Goal: Task Accomplishment & Management: Complete application form

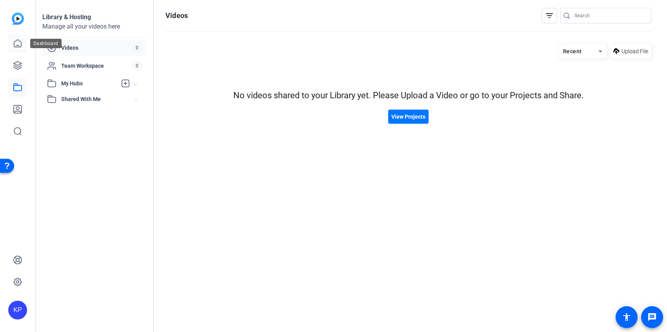
click at [18, 49] on link at bounding box center [17, 43] width 19 height 19
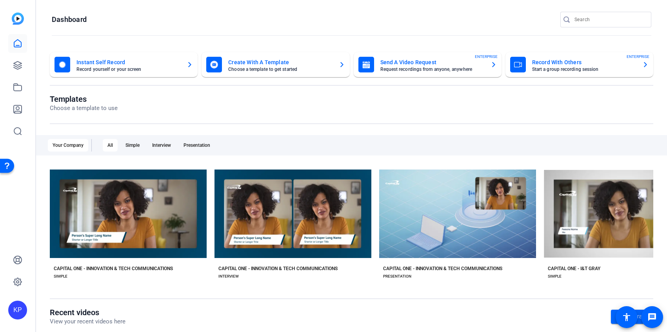
click at [493, 62] on icon "button" at bounding box center [493, 64] width 6 height 9
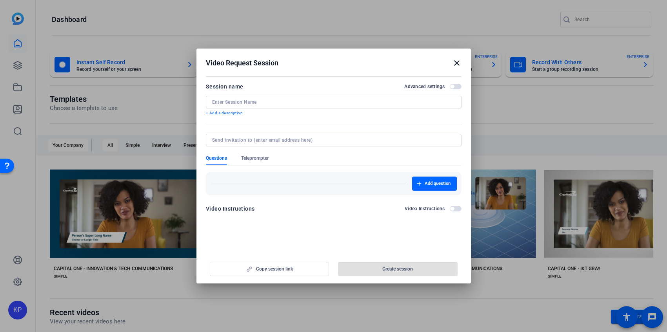
click at [406, 100] on input at bounding box center [333, 102] width 243 height 6
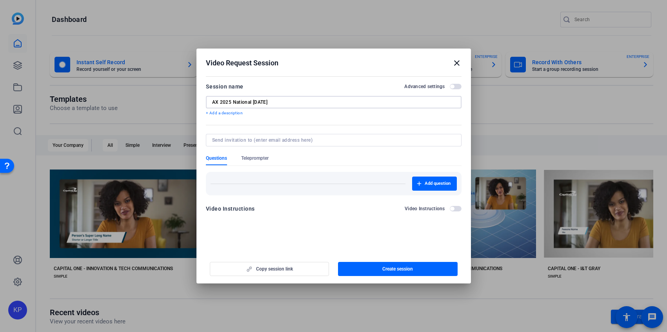
type input "AX 2025 National [DATE]"
click at [321, 141] on input at bounding box center [332, 140] width 240 height 6
click at [321, 205] on div "Video Instructions Video Instructions" at bounding box center [333, 208] width 255 height 9
click at [379, 267] on span "button" at bounding box center [398, 269] width 120 height 19
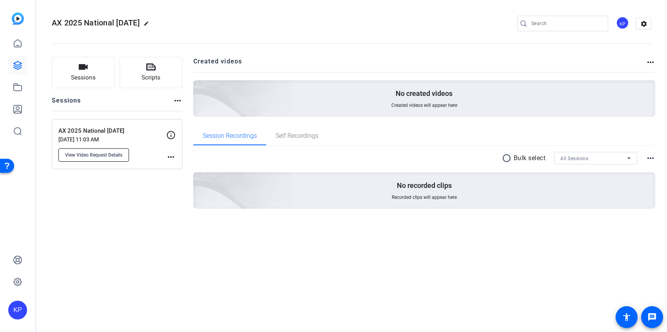
click at [119, 154] on span "View Video Request Details" at bounding box center [93, 155] width 57 height 6
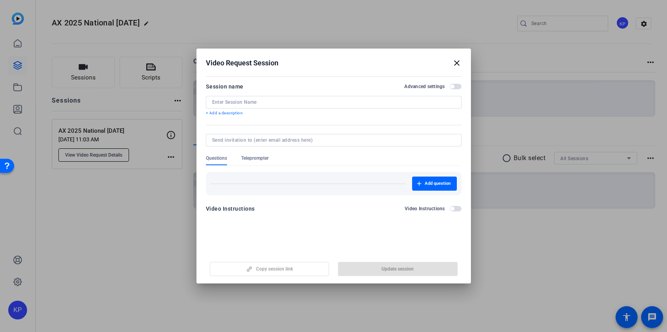
type input "AX 2025 National [DATE]"
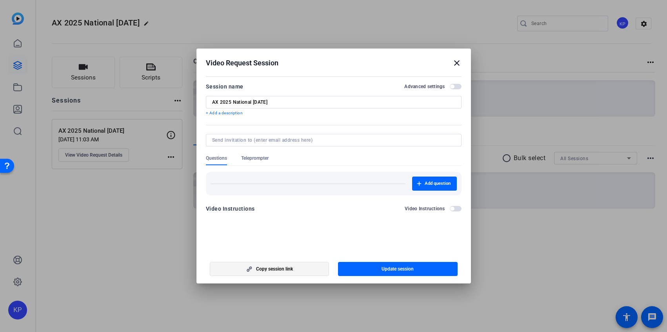
click at [277, 264] on span "button" at bounding box center [269, 269] width 119 height 19
click at [446, 57] on h2 "Video Request Session close" at bounding box center [333, 61] width 274 height 25
click at [448, 67] on div "Video Request Session close" at bounding box center [333, 62] width 255 height 9
click at [456, 65] on mat-icon "close" at bounding box center [456, 62] width 9 height 9
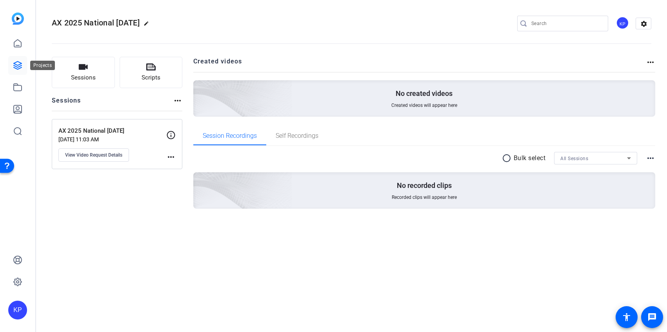
click at [17, 68] on icon at bounding box center [17, 65] width 9 height 9
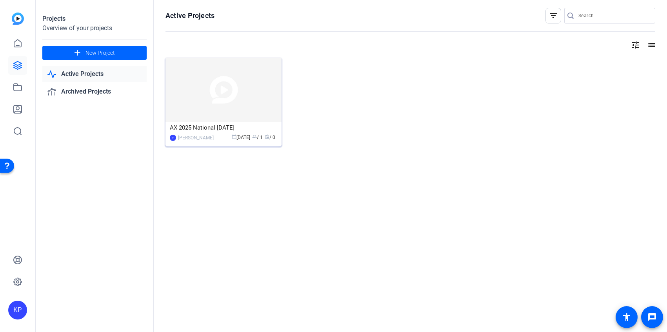
click at [207, 123] on div "AX 2025 National [DATE]" at bounding box center [223, 128] width 107 height 12
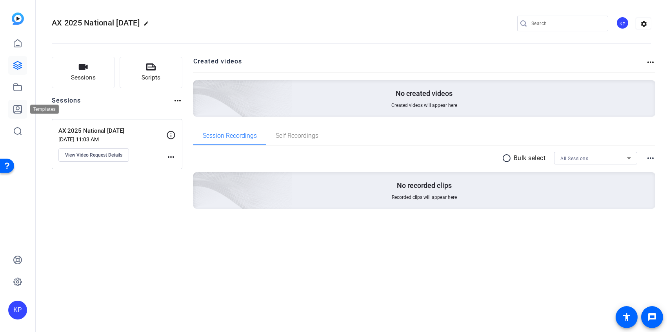
click at [12, 110] on link at bounding box center [17, 109] width 19 height 19
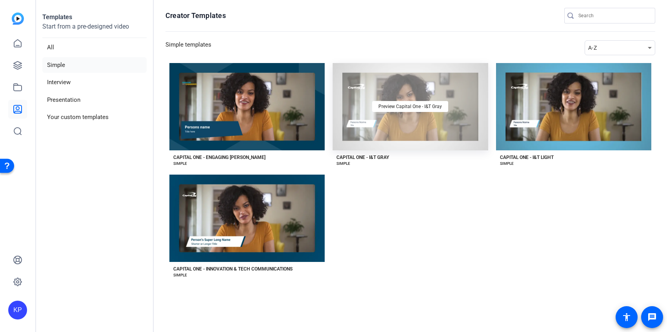
click at [421, 125] on div "Preview Capital One - I&T Gray" at bounding box center [409, 106] width 155 height 87
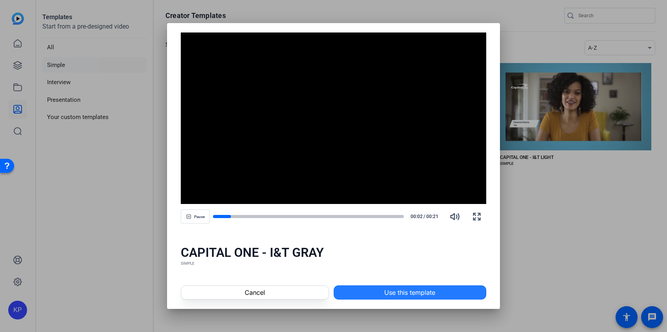
click at [422, 291] on span "Use this template" at bounding box center [409, 292] width 51 height 9
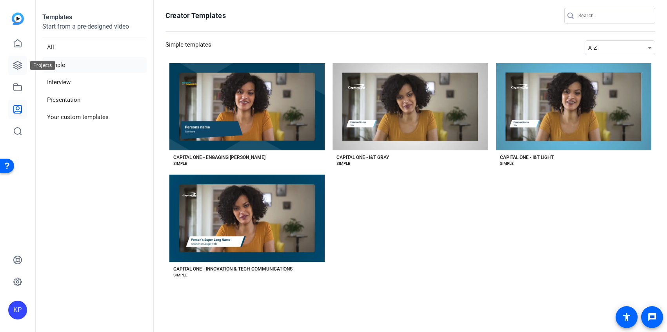
click at [23, 65] on link at bounding box center [17, 65] width 19 height 19
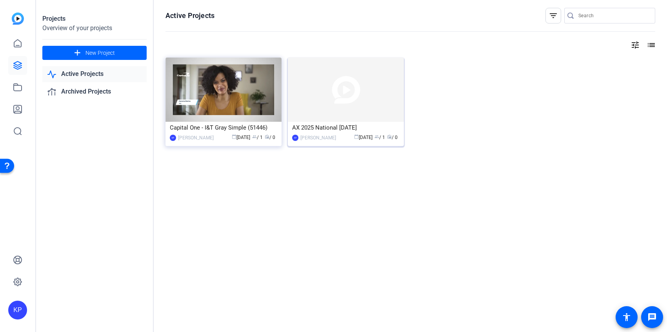
click at [330, 87] on img at bounding box center [346, 90] width 116 height 64
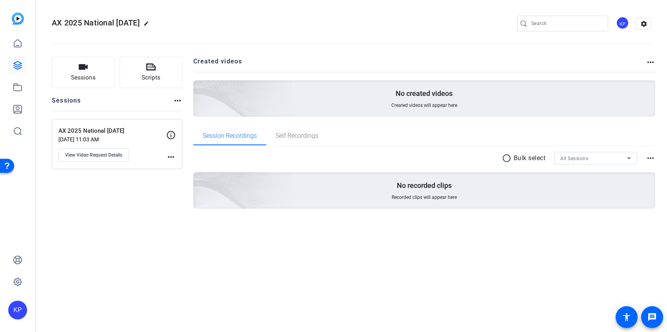
click at [165, 157] on div "AX 2025 National [DATE] [DATE] 11:03 AM View Video Request Details" at bounding box center [112, 144] width 108 height 35
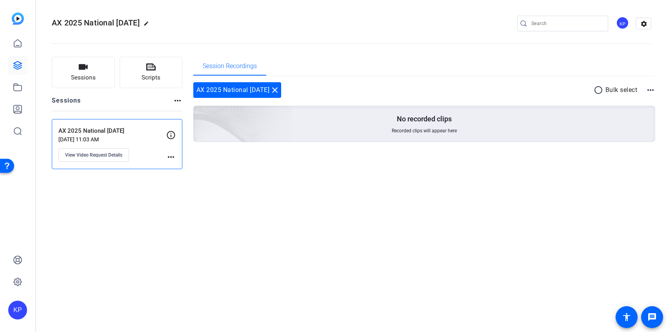
click at [172, 158] on mat-icon "more_horiz" at bounding box center [170, 156] width 9 height 9
click at [121, 156] on div at bounding box center [333, 166] width 667 height 332
click at [114, 156] on span "View Video Request Details" at bounding box center [93, 155] width 57 height 6
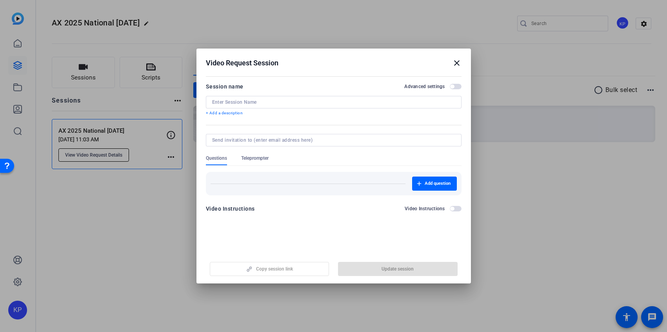
type input "AX 2025 National [DATE]"
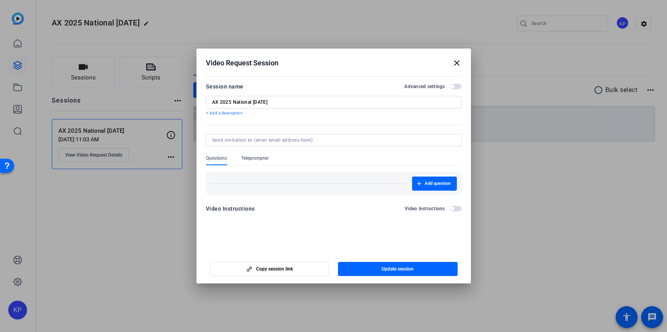
click at [453, 207] on span "button" at bounding box center [455, 208] width 12 height 5
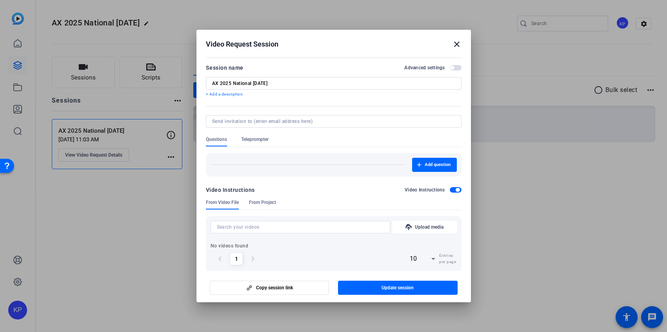
click at [453, 188] on span "button" at bounding box center [455, 189] width 12 height 5
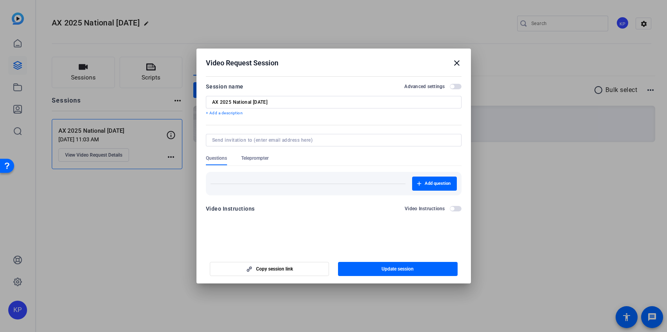
click at [457, 87] on span "button" at bounding box center [455, 86] width 12 height 5
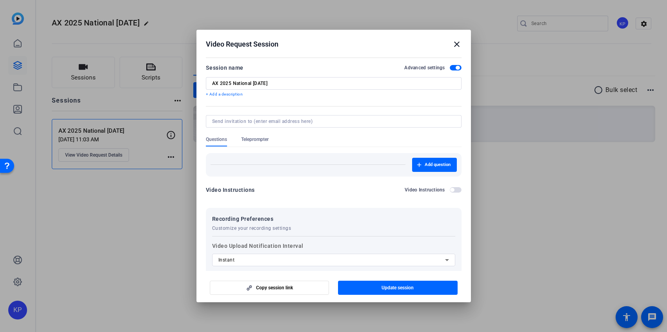
click at [451, 68] on span "button" at bounding box center [455, 67] width 12 height 5
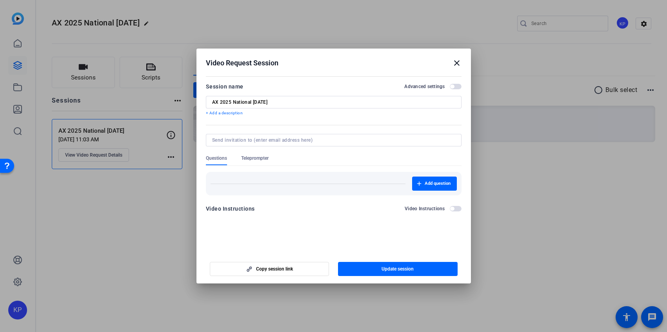
click at [458, 63] on mat-icon "close" at bounding box center [456, 62] width 9 height 9
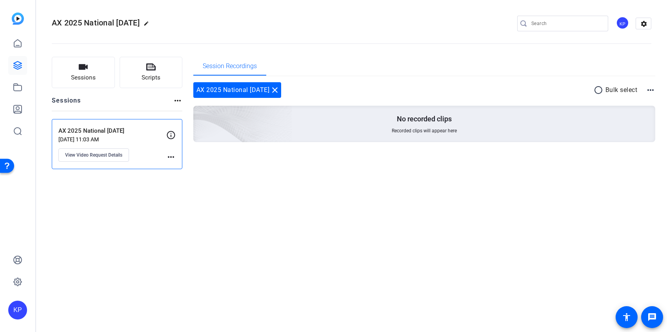
click at [170, 156] on mat-icon "more_horiz" at bounding box center [170, 156] width 9 height 9
click at [114, 159] on div at bounding box center [333, 166] width 667 height 332
click at [112, 156] on span "View Video Request Details" at bounding box center [93, 155] width 57 height 6
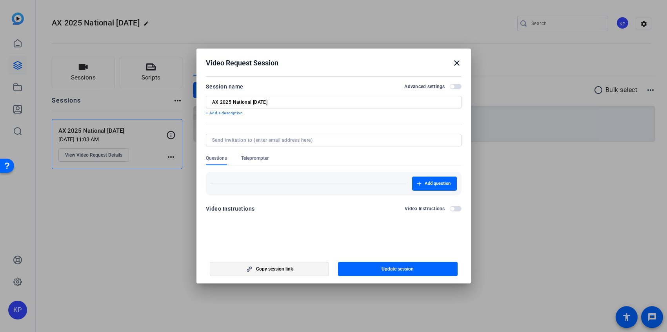
click at [297, 267] on span "button" at bounding box center [269, 269] width 119 height 19
click at [286, 270] on span "Copy session link" at bounding box center [274, 269] width 37 height 6
click at [230, 100] on input "AX 2025 National [DATE]" at bounding box center [333, 102] width 243 height 6
type input "2025 [PERSON_NAME] [DATE]"
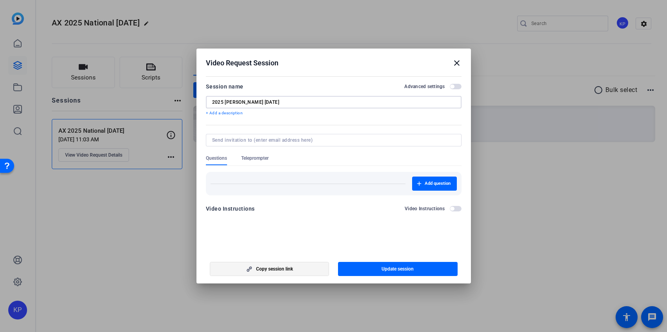
click at [278, 263] on span "button" at bounding box center [269, 269] width 119 height 19
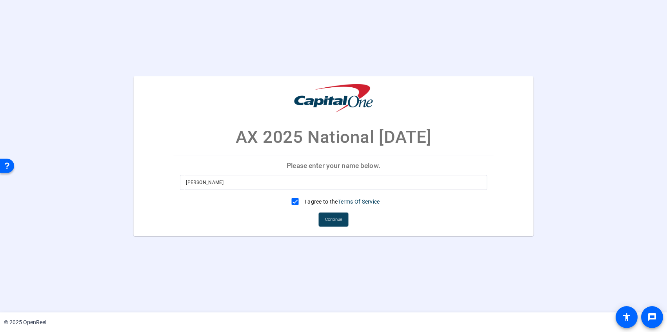
click at [342, 221] on span at bounding box center [334, 219] width 30 height 19
